Goal: Task Accomplishment & Management: Use online tool/utility

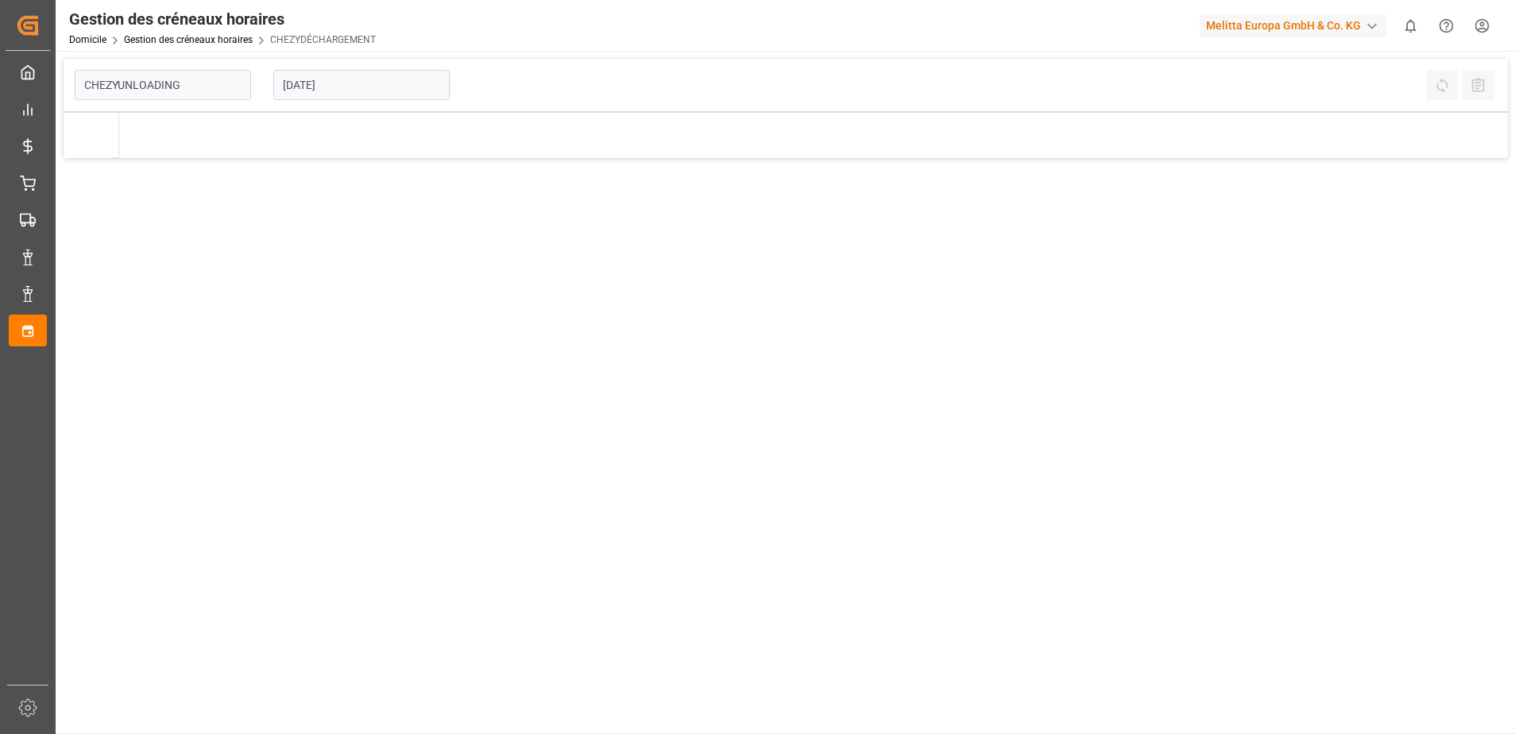
type input "Chezy Unloading"
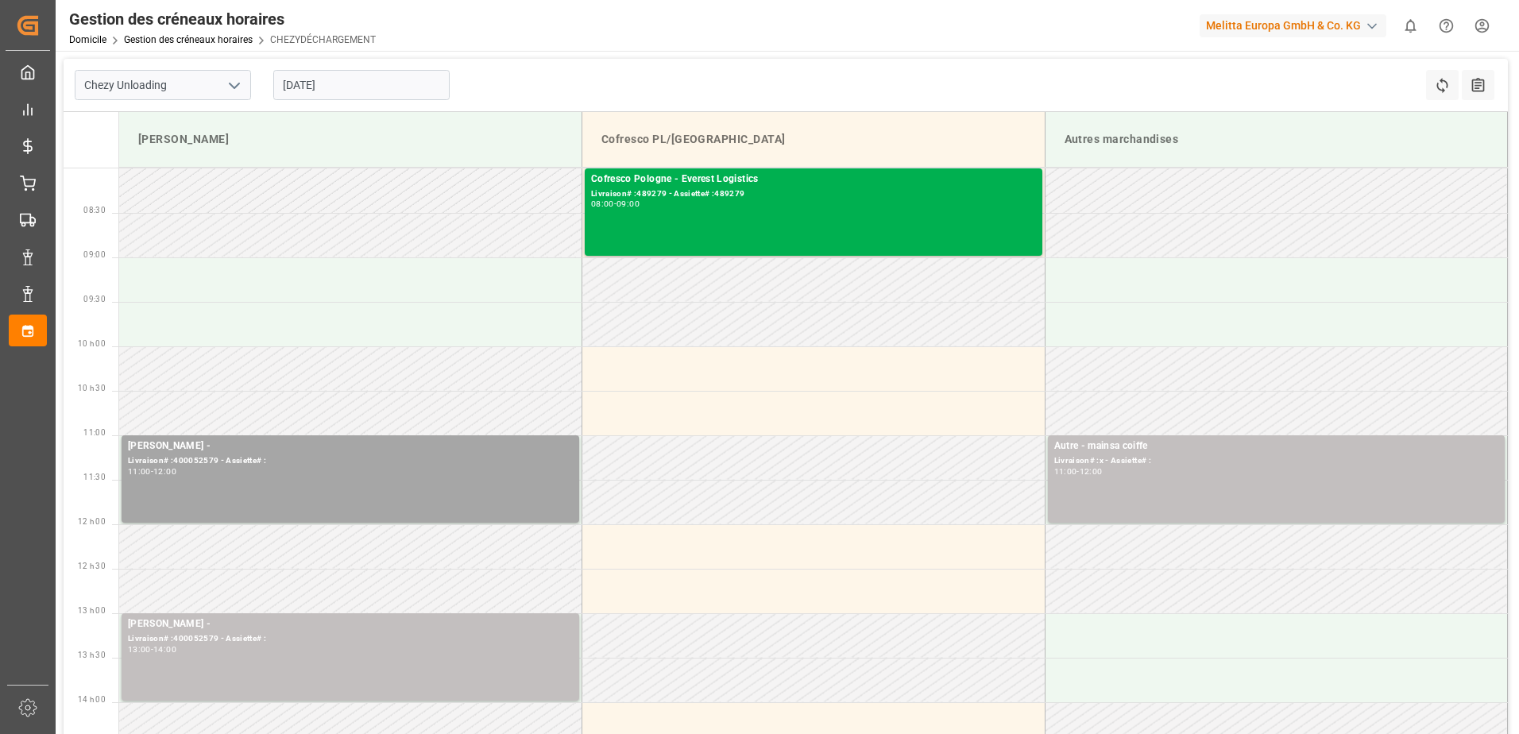
click at [297, 92] on input "[DATE]" at bounding box center [361, 85] width 176 height 30
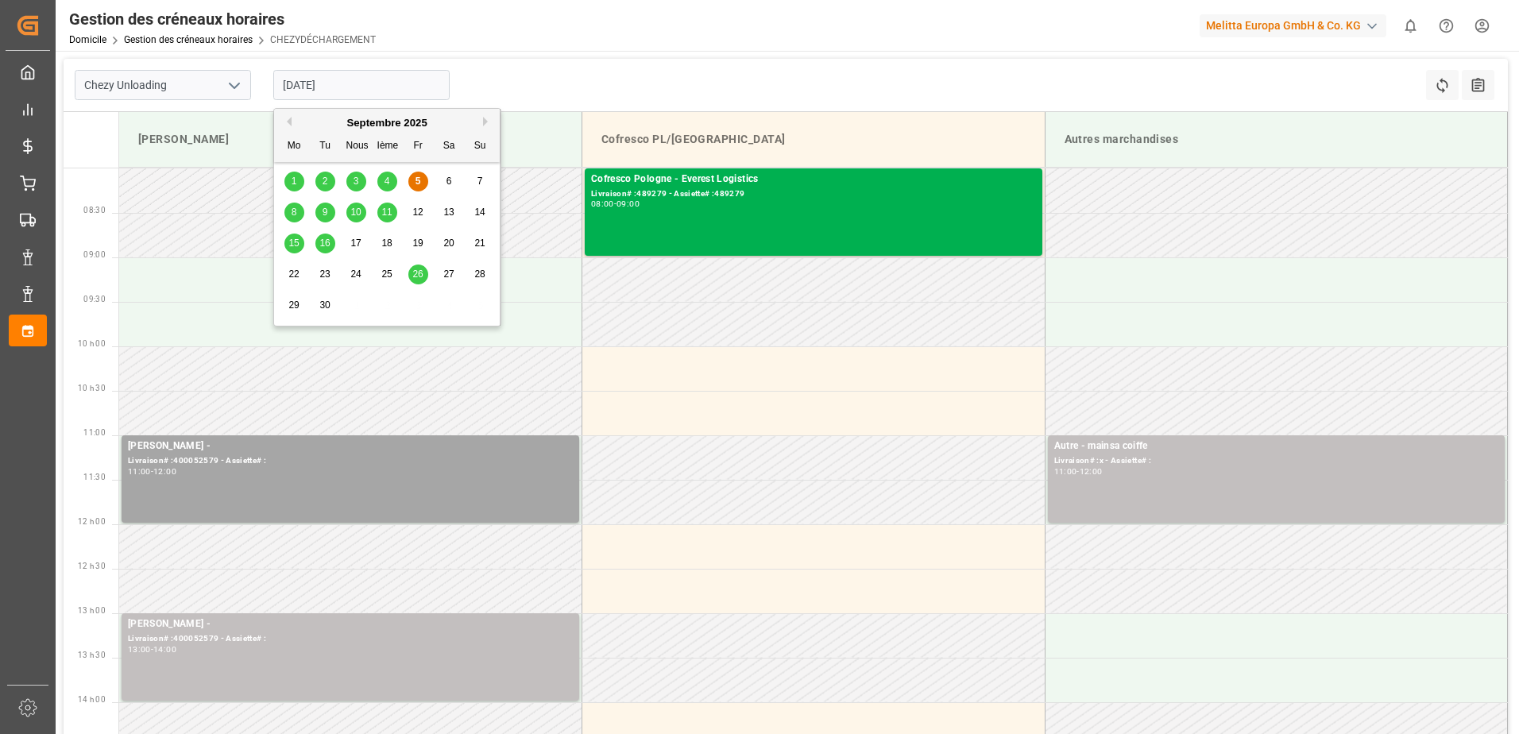
click at [392, 178] on div "4" at bounding box center [387, 181] width 20 height 19
type input "[DATE]"
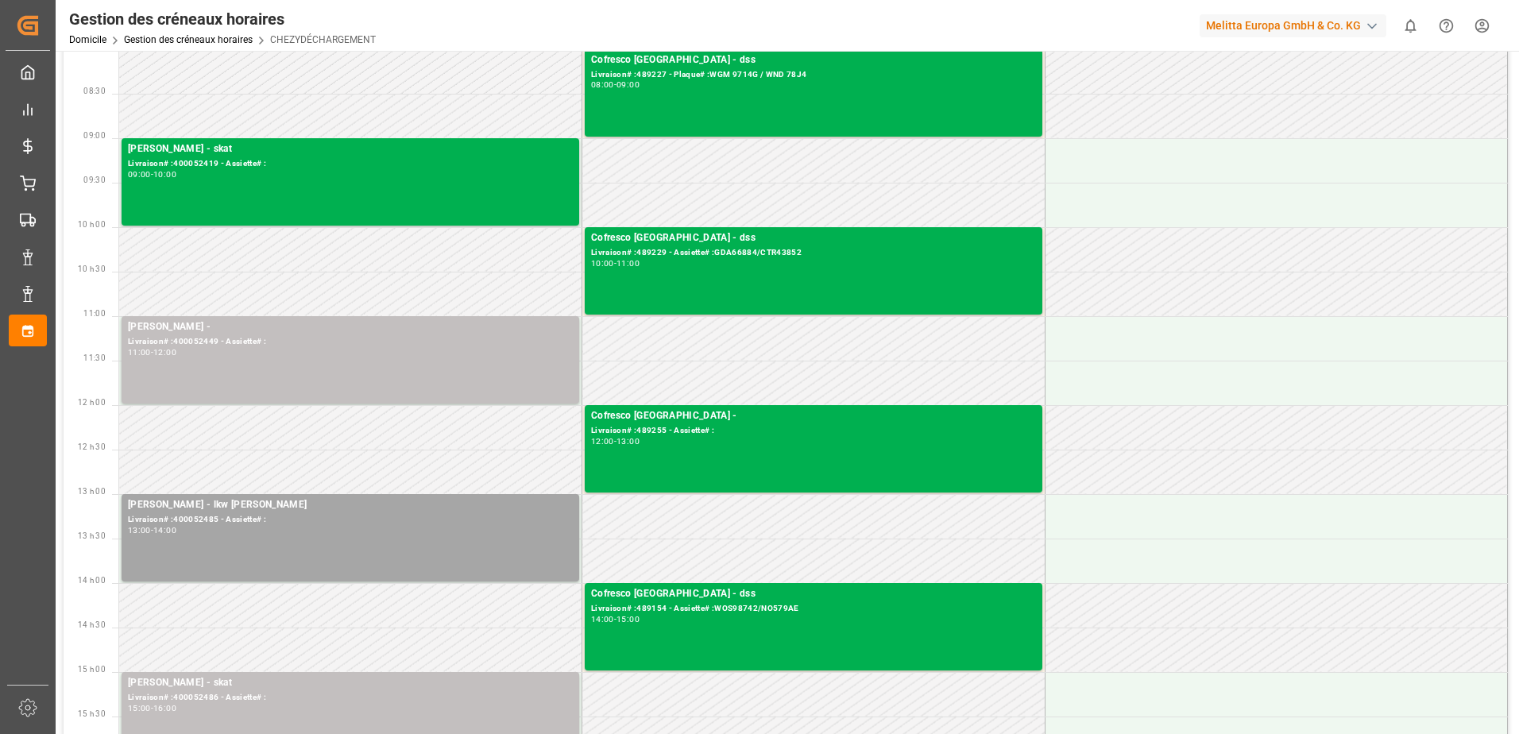
scroll to position [238, 0]
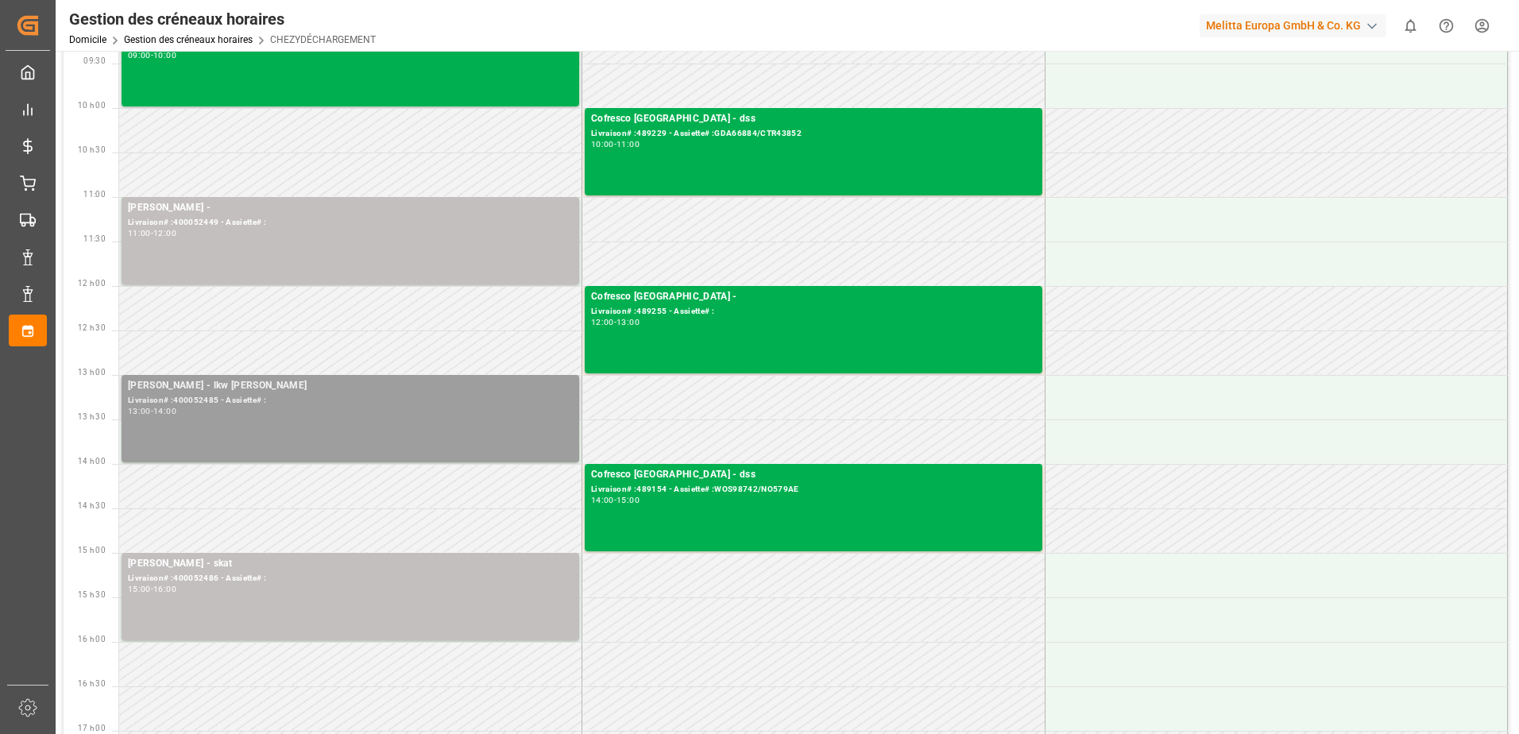
click at [306, 396] on div "Livraison# :400052485 - Assiette# :" at bounding box center [350, 401] width 445 height 14
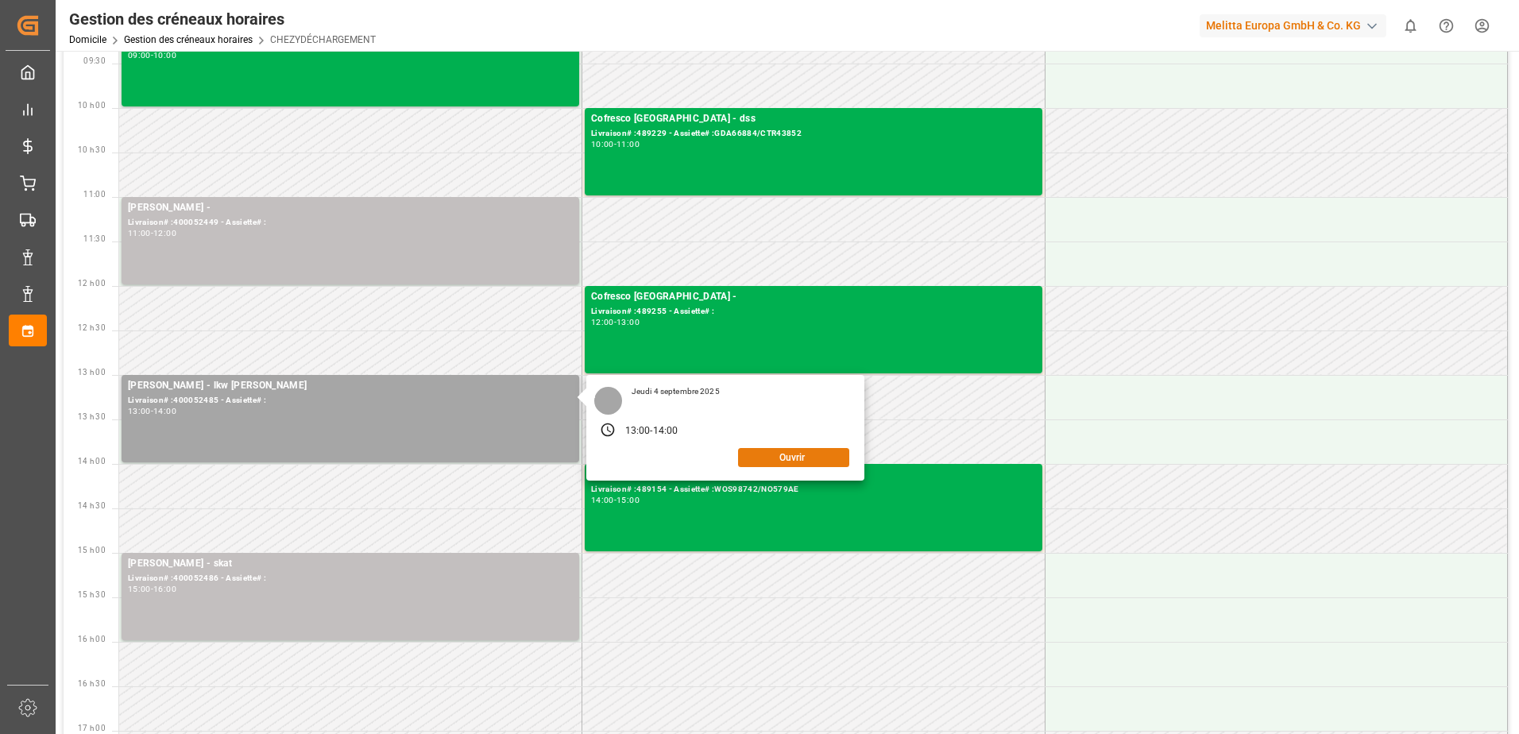
click at [749, 455] on button "Ouvrir" at bounding box center [793, 457] width 111 height 19
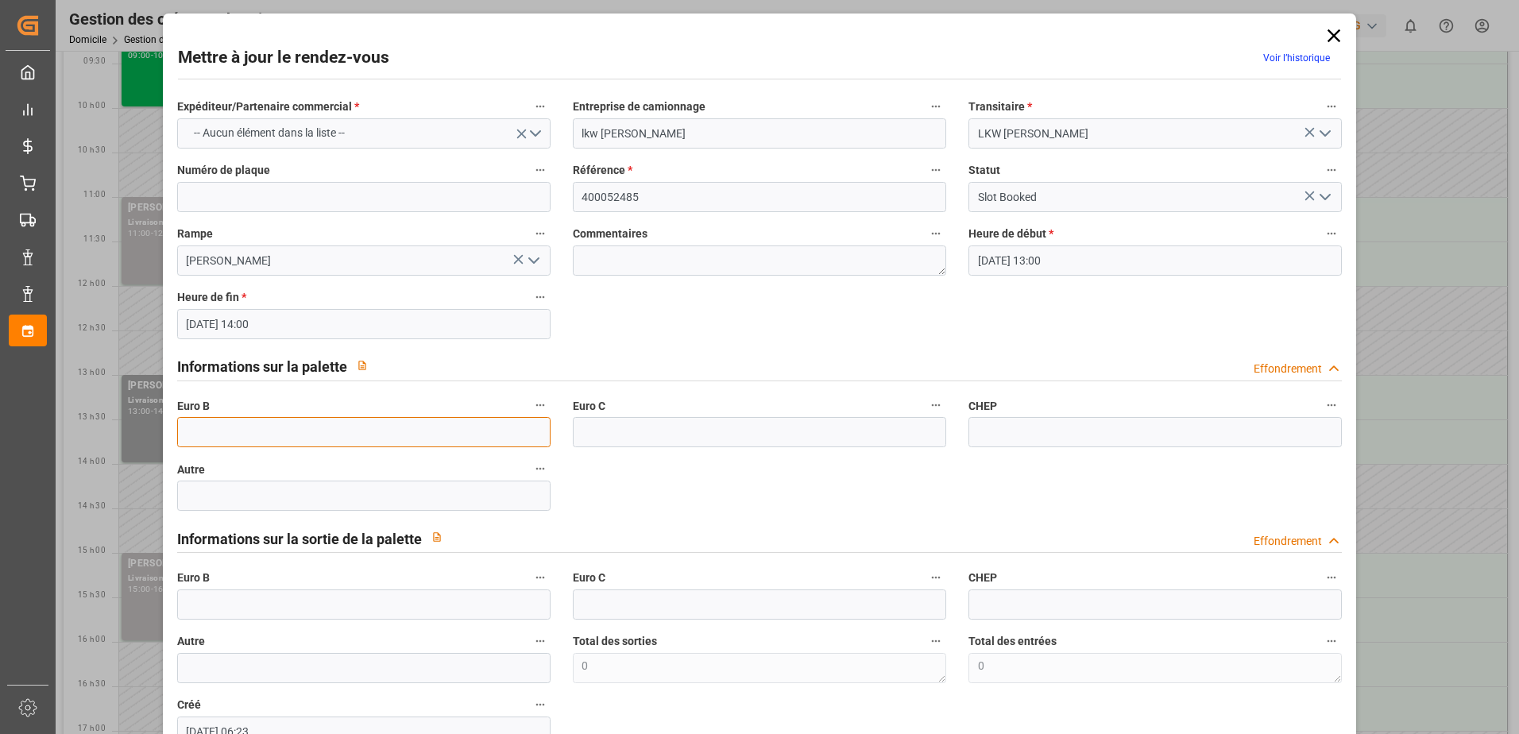
click at [270, 431] on input "text" at bounding box center [363, 432] width 373 height 30
type input "61"
drag, startPoint x: 1320, startPoint y: 199, endPoint x: 1303, endPoint y: 203, distance: 17.9
click at [1316, 198] on icon "Ouvrir le menu" at bounding box center [1325, 196] width 19 height 19
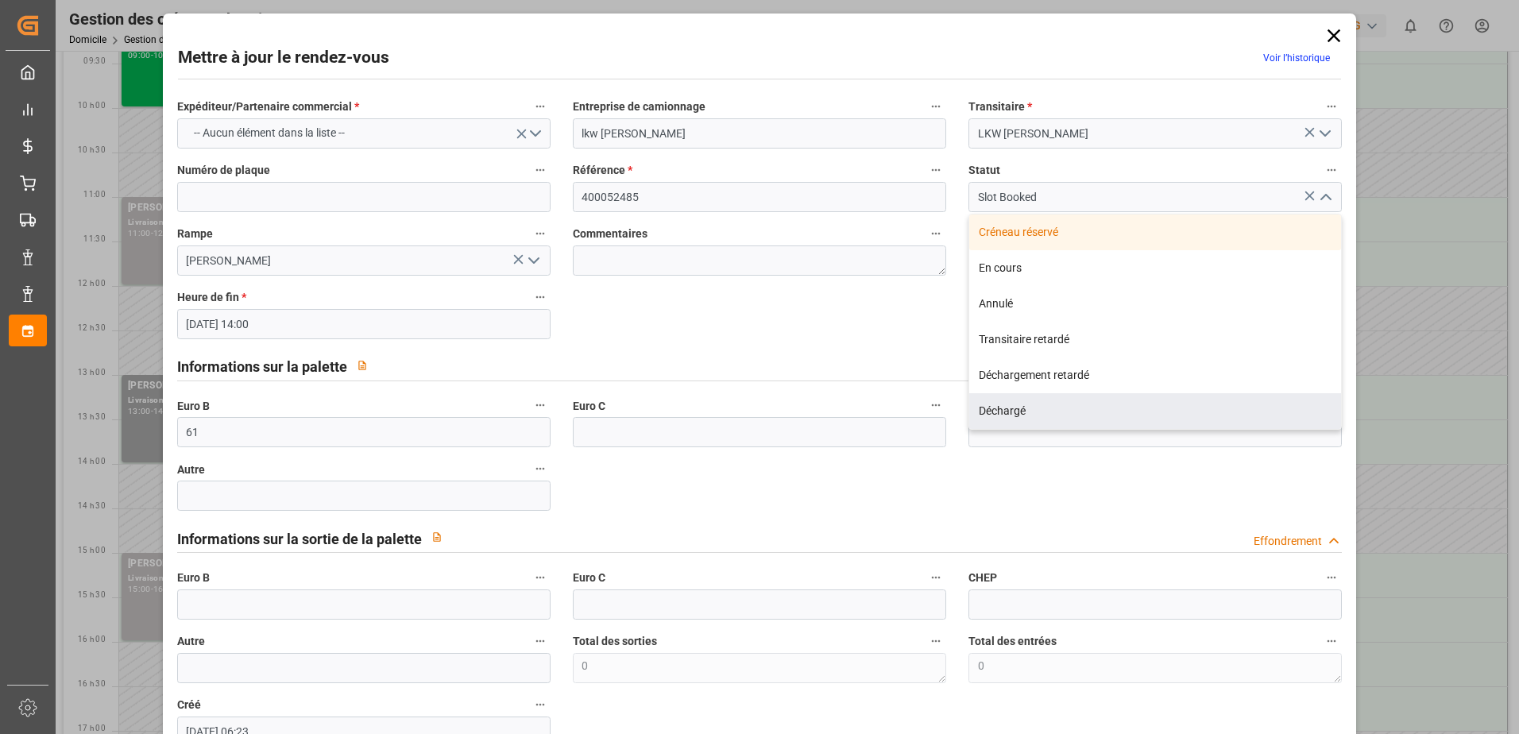
click at [1033, 407] on div "Déchargé" at bounding box center [1155, 411] width 372 height 36
type input "Unloaded"
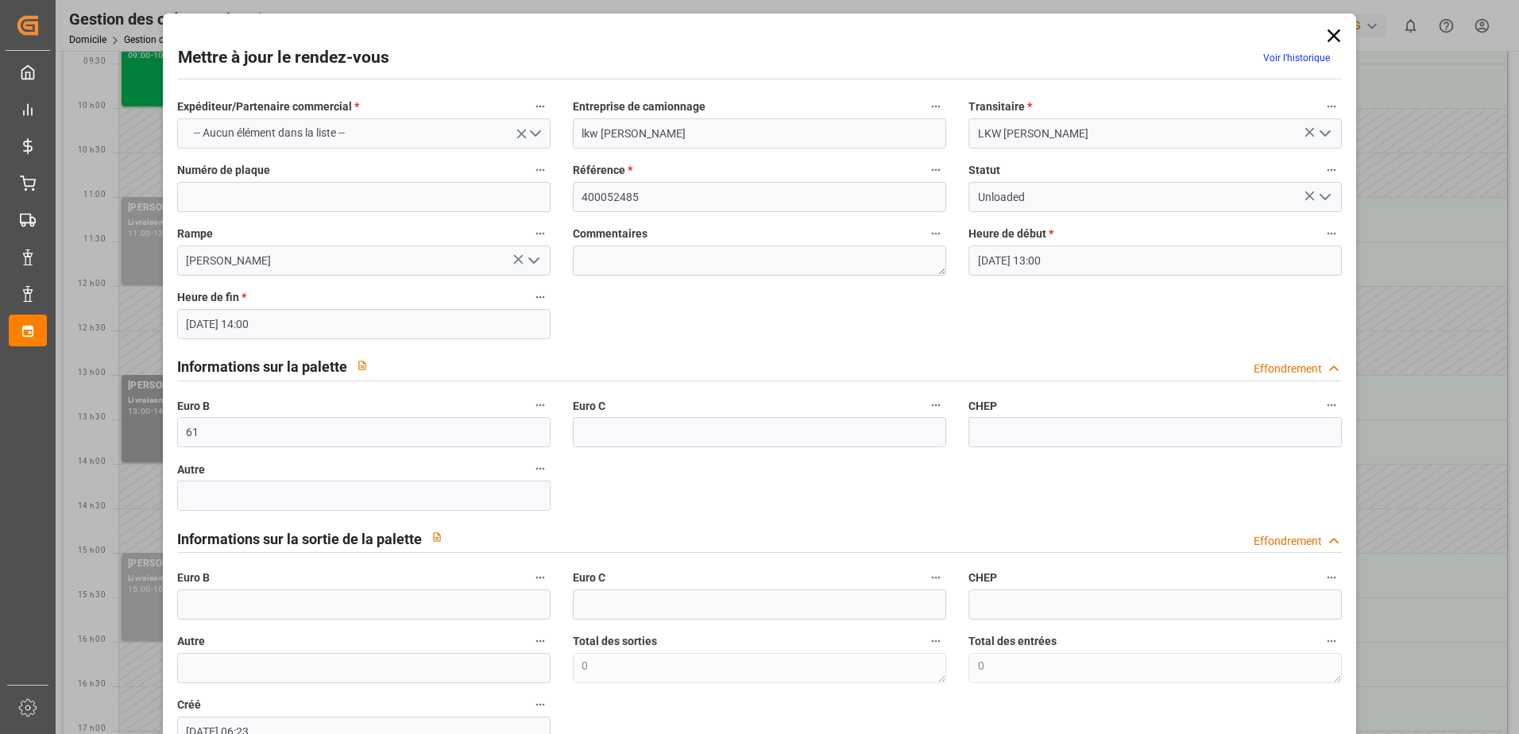
scroll to position [105, 0]
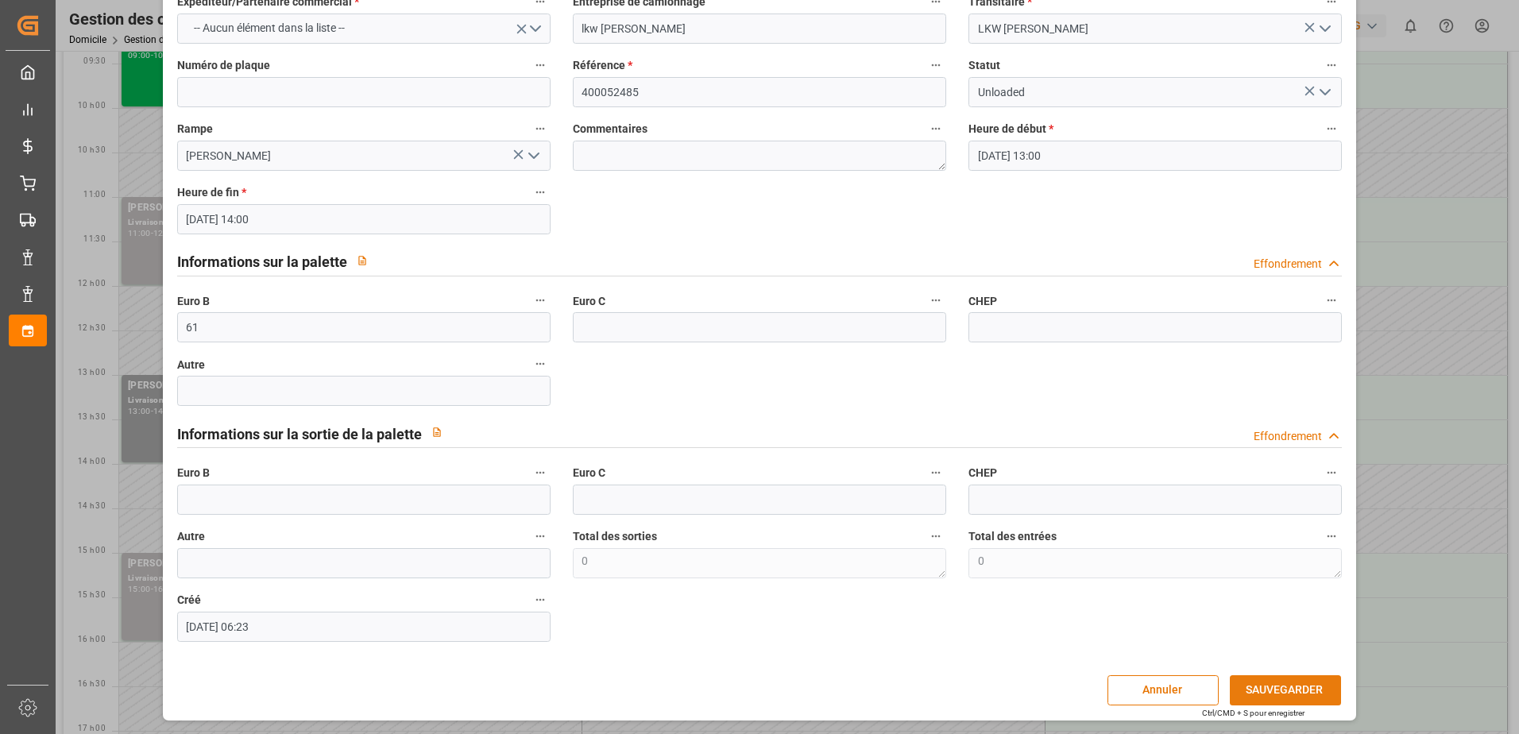
click at [1265, 682] on button "SAUVEGARDER" at bounding box center [1285, 690] width 111 height 30
